Goal: Task Accomplishment & Management: Manage account settings

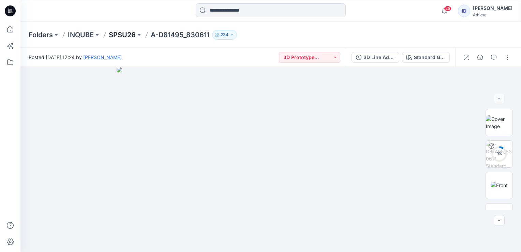
click at [121, 32] on p "SPSU26" at bounding box center [122, 35] width 27 height 10
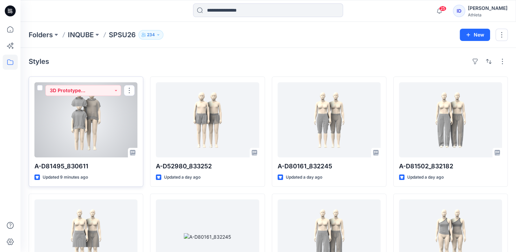
click at [119, 112] on div at bounding box center [85, 119] width 103 height 75
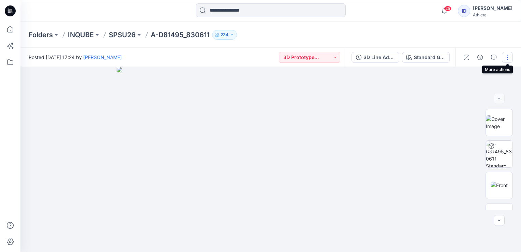
click at [261, 55] on button "button" at bounding box center [507, 57] width 11 height 11
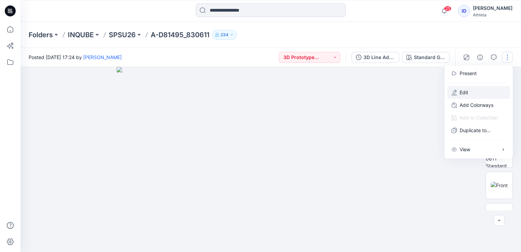
click at [261, 90] on button "Edit" at bounding box center [479, 92] width 63 height 13
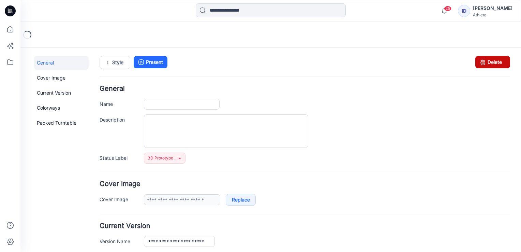
type input "**********"
click at [498, 59] on link "Delete" at bounding box center [493, 62] width 35 height 12
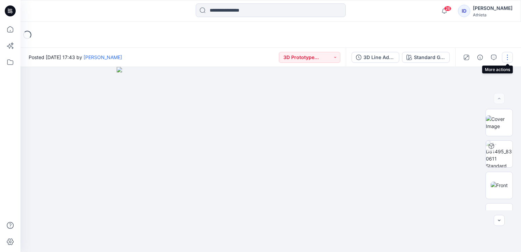
click at [508, 59] on button "button" at bounding box center [507, 57] width 11 height 11
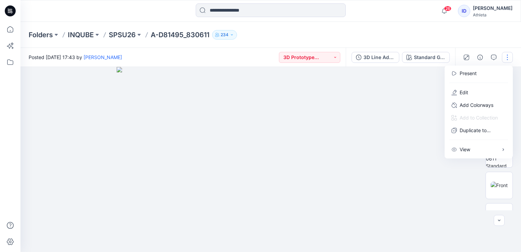
click at [407, 124] on img at bounding box center [271, 159] width 308 height 185
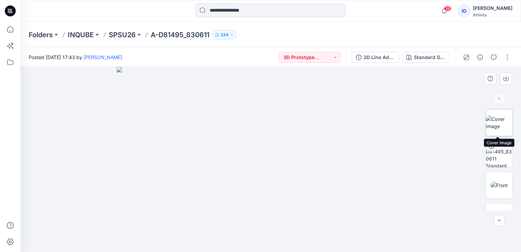
click at [500, 130] on img at bounding box center [499, 122] width 27 height 14
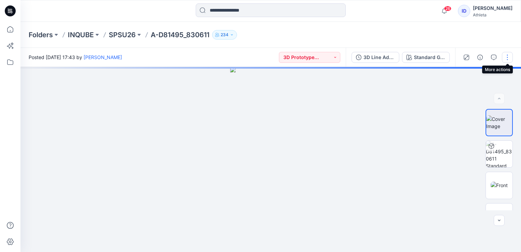
click at [506, 58] on button "button" at bounding box center [507, 57] width 11 height 11
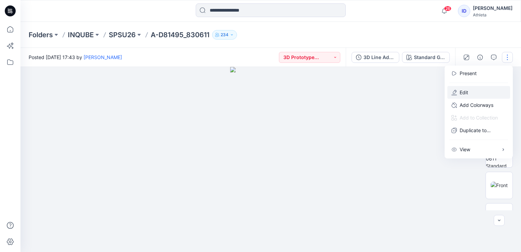
click at [485, 91] on button "Edit" at bounding box center [479, 92] width 63 height 13
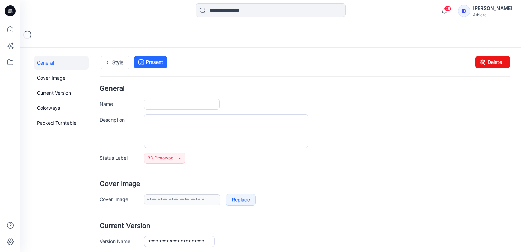
type input "**********"
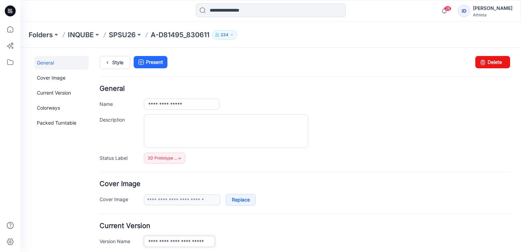
drag, startPoint x: 210, startPoint y: 241, endPoint x: 128, endPoint y: 242, distance: 82.3
click at [128, 242] on div "**********" at bounding box center [305, 241] width 411 height 11
click at [490, 58] on link "Delete" at bounding box center [493, 62] width 35 height 12
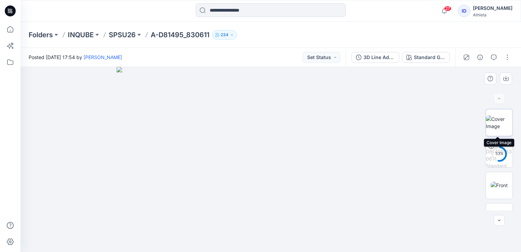
click at [500, 130] on img at bounding box center [499, 122] width 27 height 14
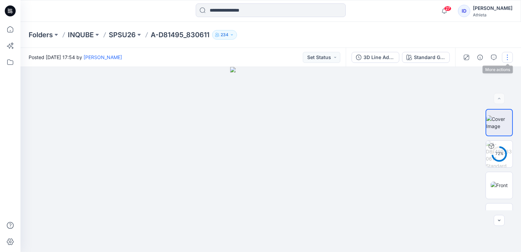
click at [503, 58] on button "button" at bounding box center [507, 57] width 11 height 11
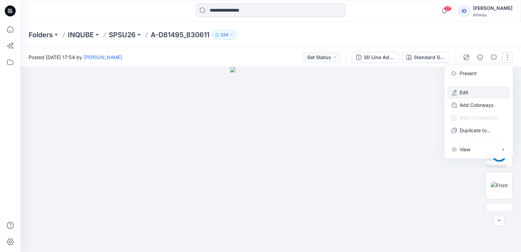
click at [459, 92] on button "Edit" at bounding box center [479, 92] width 63 height 13
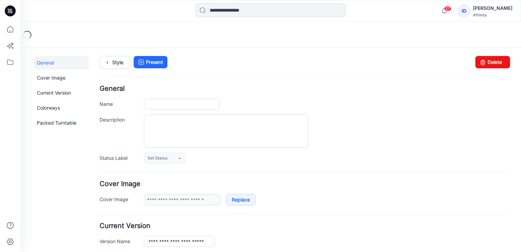
type input "**********"
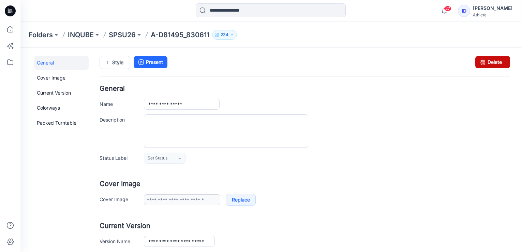
drag, startPoint x: 480, startPoint y: 61, endPoint x: 318, endPoint y: 80, distance: 163.5
click at [480, 61] on icon at bounding box center [483, 62] width 10 height 12
